Goal: Information Seeking & Learning: Learn about a topic

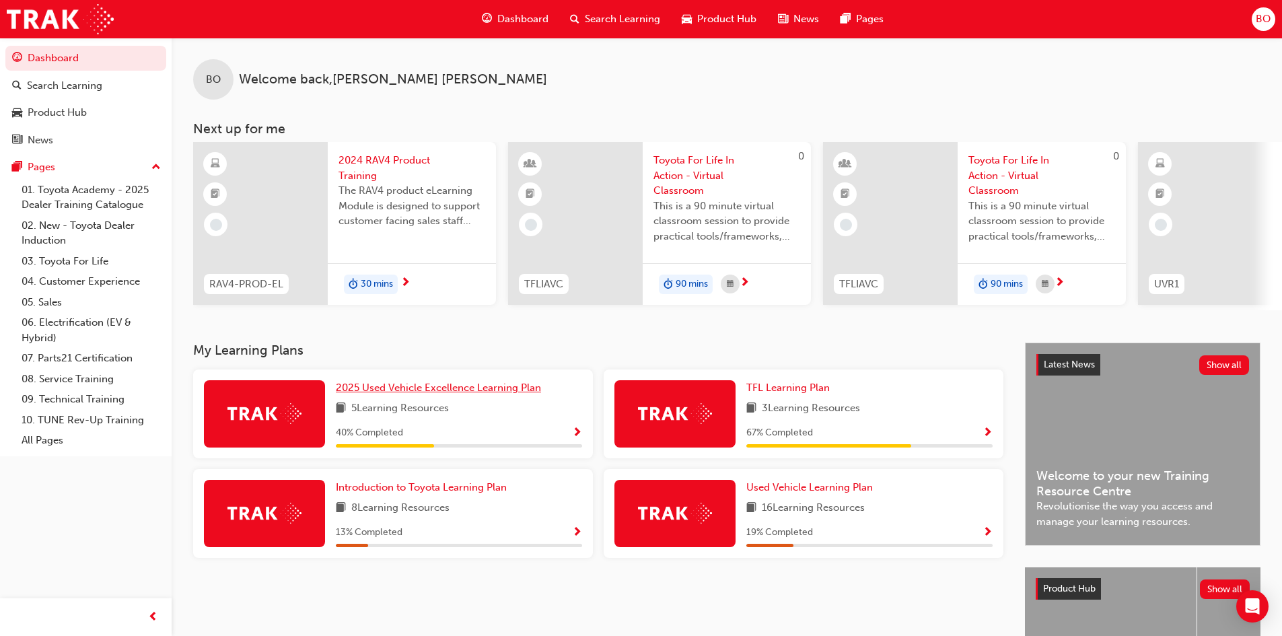
click at [441, 394] on span "2025 Used Vehicle Excellence Learning Plan" at bounding box center [438, 387] width 205 height 12
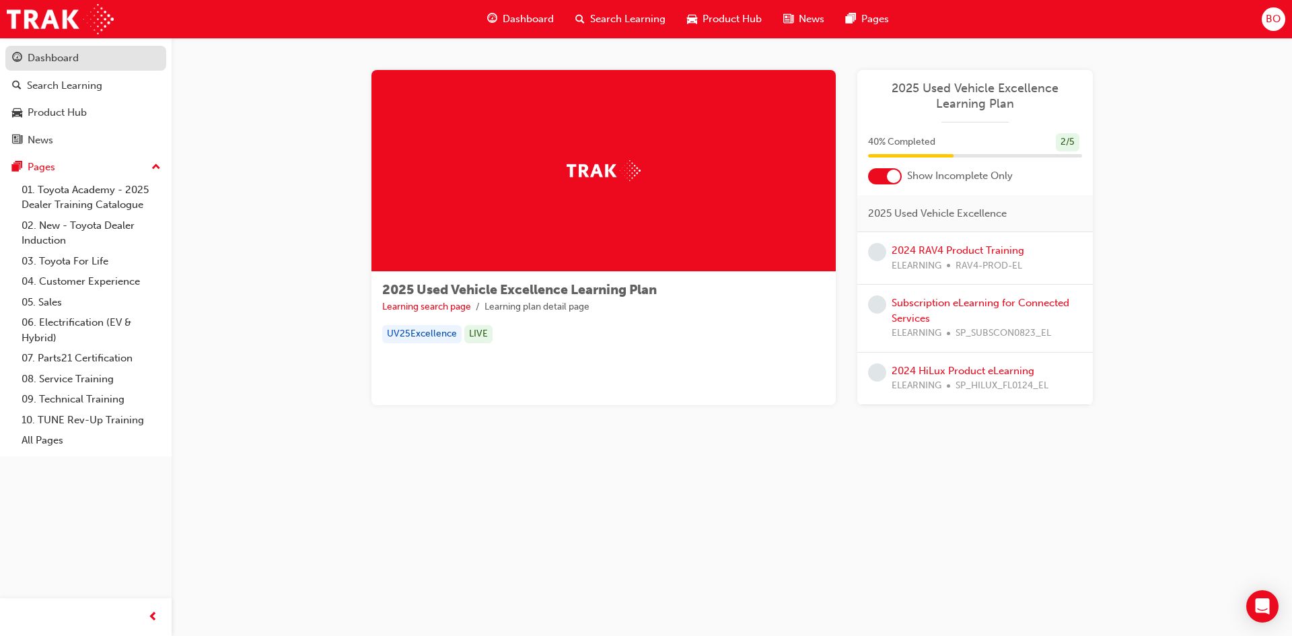
click at [50, 54] on div "Dashboard" at bounding box center [53, 57] width 51 height 15
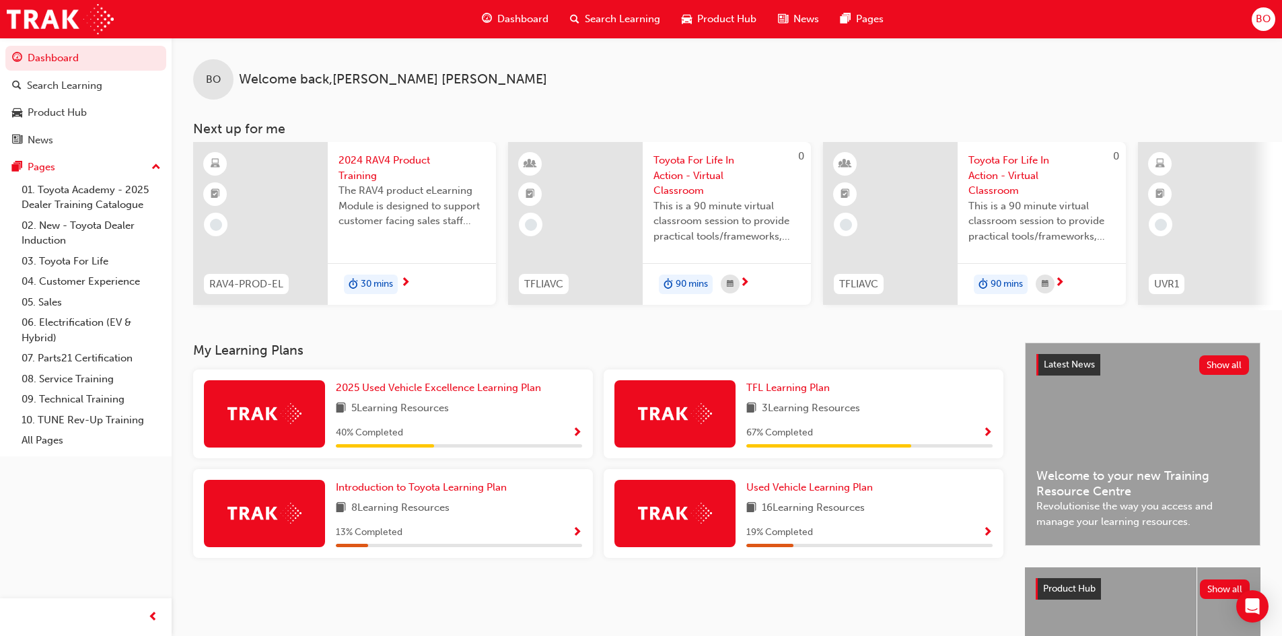
click at [153, 166] on span "up-icon" at bounding box center [155, 167] width 9 height 17
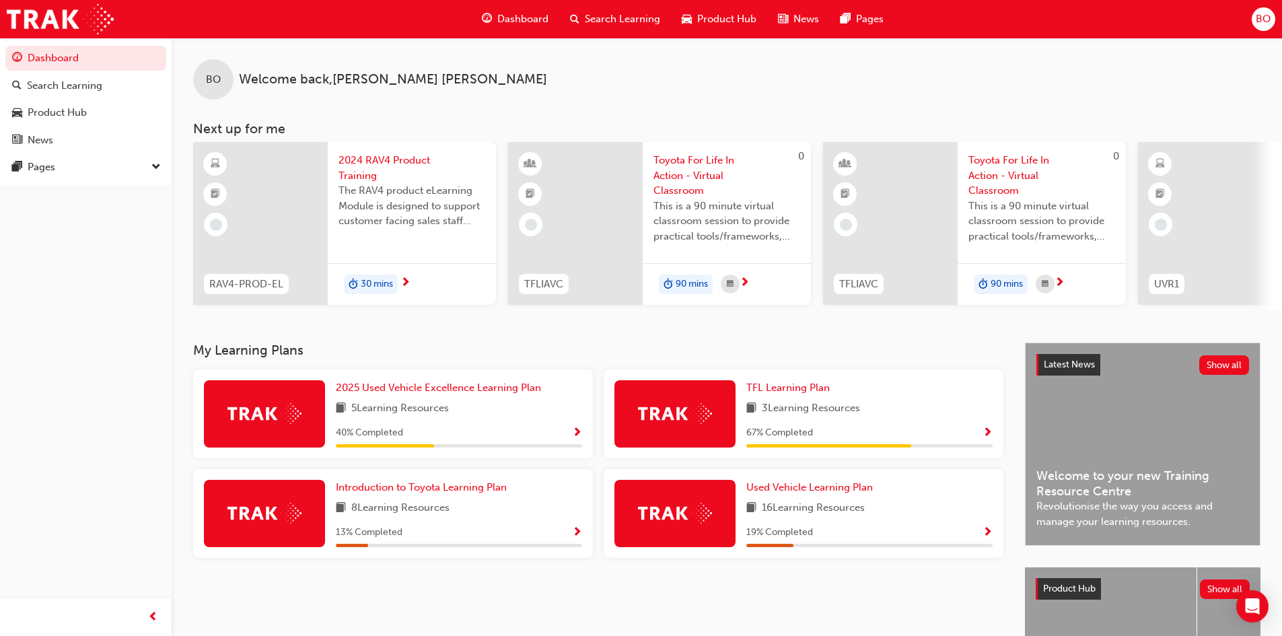
click at [153, 166] on span "down-icon" at bounding box center [155, 167] width 9 height 17
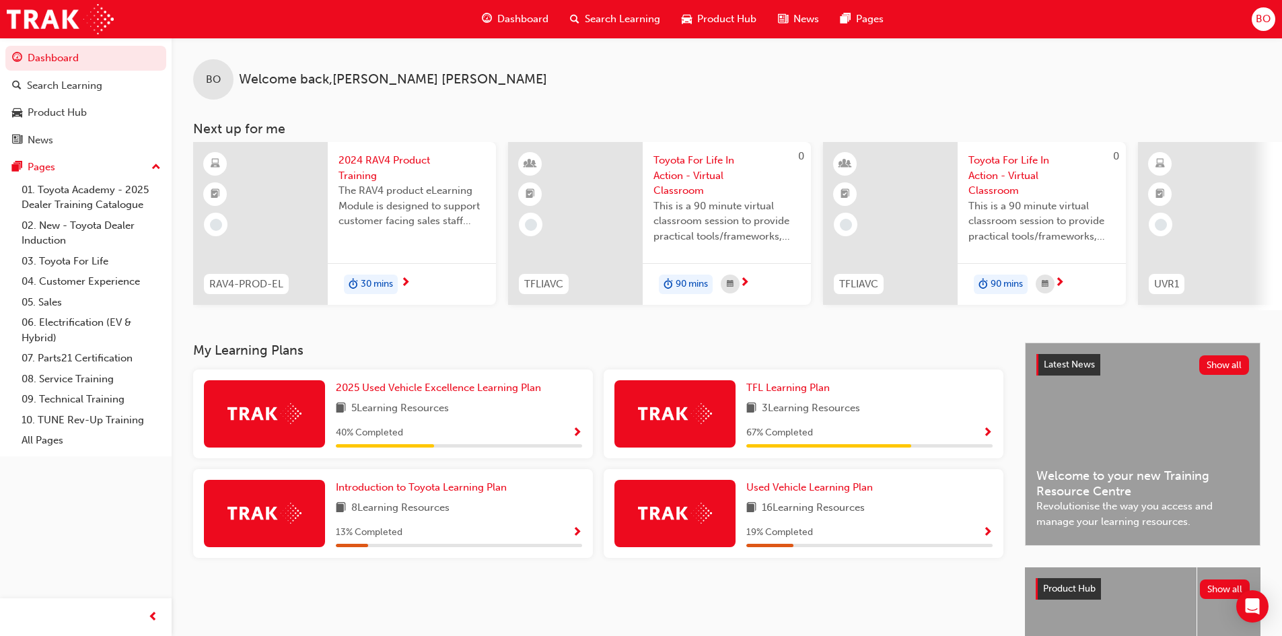
click at [1041, 93] on div "BO Welcome back , [PERSON_NAME]" at bounding box center [727, 69] width 1110 height 62
